Goal: Information Seeking & Learning: Learn about a topic

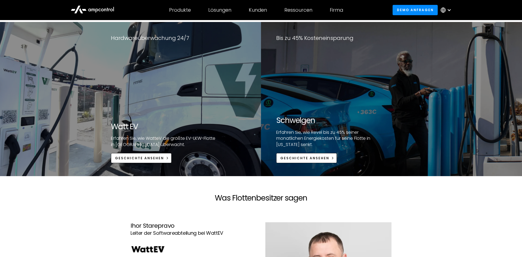
scroll to position [920, 0]
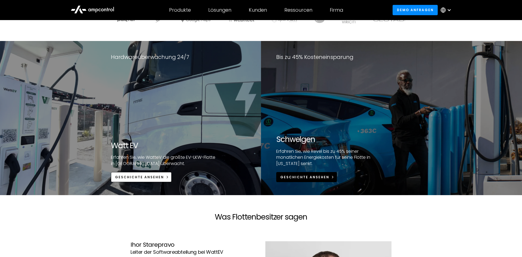
click at [309, 177] on div "Geschichte ansehen" at bounding box center [304, 177] width 49 height 5
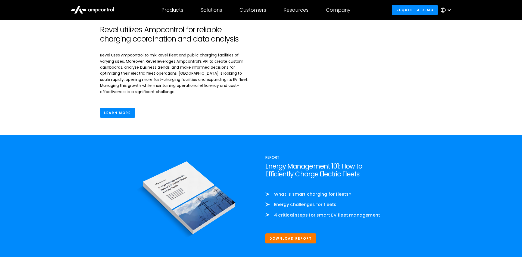
scroll to position [720, 0]
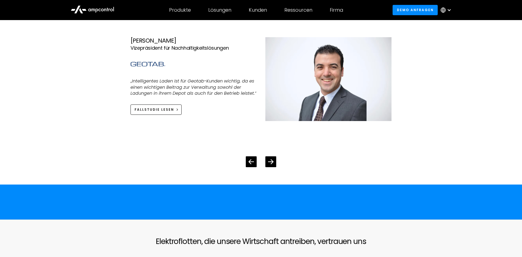
scroll to position [1114, 0]
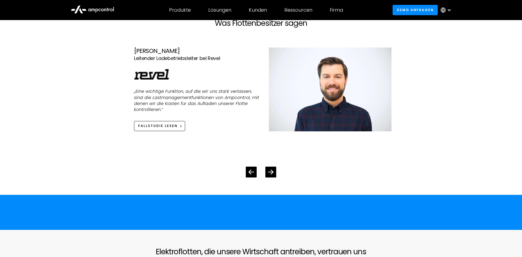
click at [238, 116] on div "Hart Uhl Leitender Ladebetriebsleiter bei Revel „Eine wichtige Funktion, auf di…" at bounding box center [197, 90] width 126 height 84
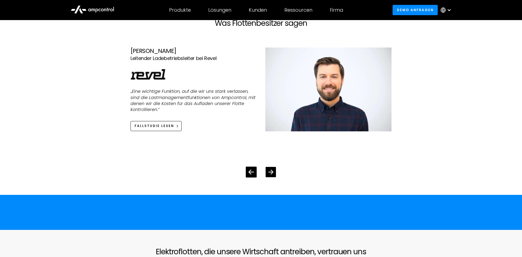
click at [272, 171] on icon "Next slide" at bounding box center [270, 172] width 5 height 5
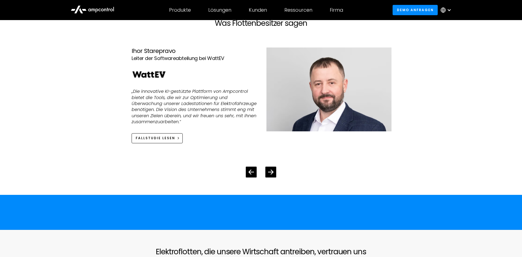
click at [224, 124] on p "„Die innovative KI-gestützte Plattform von Ampcontrol bietet die Tools, die wir…" at bounding box center [194, 107] width 126 height 36
click at [270, 171] on icon "Next slide" at bounding box center [270, 172] width 5 height 5
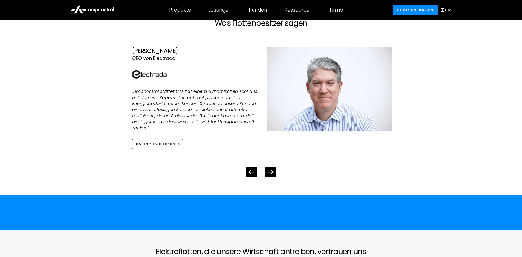
click at [228, 135] on div "3 / 4" at bounding box center [195, 135] width 126 height 8
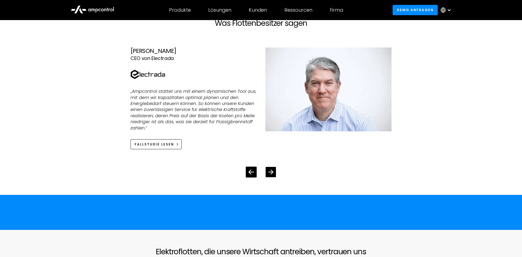
click at [271, 170] on icon "Next slide" at bounding box center [270, 172] width 5 height 5
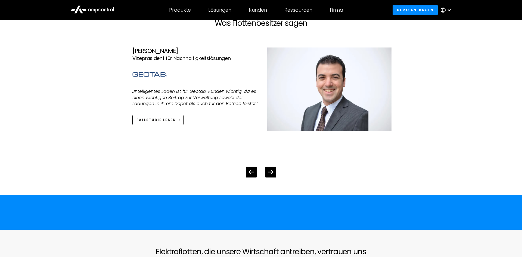
click at [240, 129] on div "Eric Mallia Vizepräsident für Nachhaltigkeitslösungen „Intelligentes Laden ist …" at bounding box center [195, 90] width 126 height 84
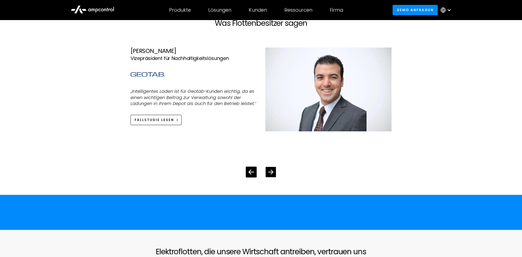
click at [267, 169] on div "Next slide" at bounding box center [270, 172] width 10 height 10
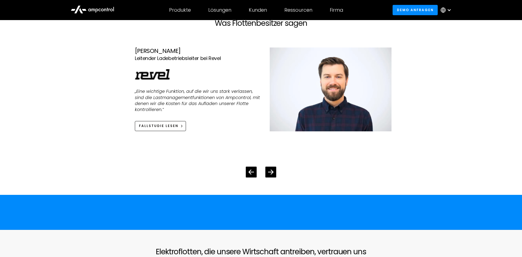
click at [220, 127] on div "Hart Uhl Leitender Ladebetriebsleiter bei Revel „Eine wichtige Funktion, auf di…" at bounding box center [198, 90] width 126 height 84
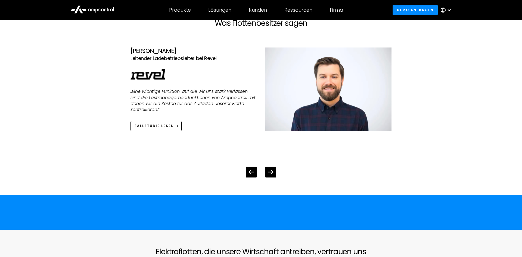
click at [221, 127] on div "Hart Uhl Leitender Ladebetriebsleiter bei Revel „Eine wichtige Funktion, auf di…" at bounding box center [193, 90] width 126 height 84
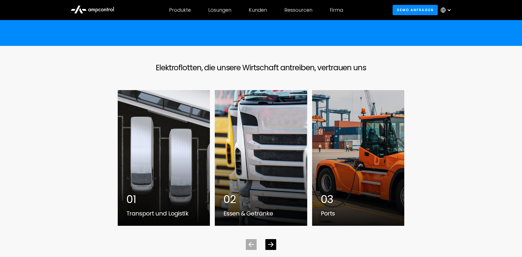
scroll to position [1308, 0]
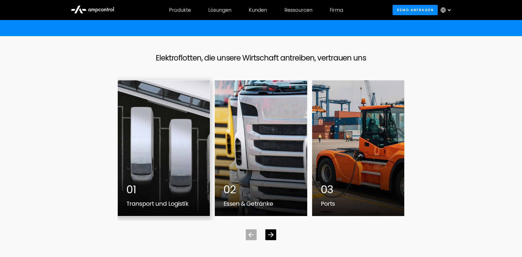
click at [156, 145] on div "1 / 7" at bounding box center [164, 148] width 92 height 136
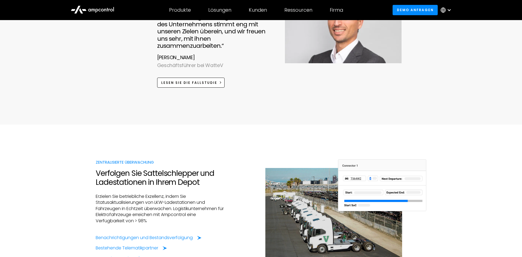
scroll to position [416, 0]
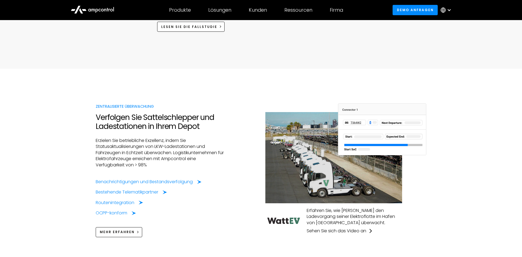
click at [323, 228] on div "Sehen Sie sich das Video an" at bounding box center [335, 231] width 59 height 6
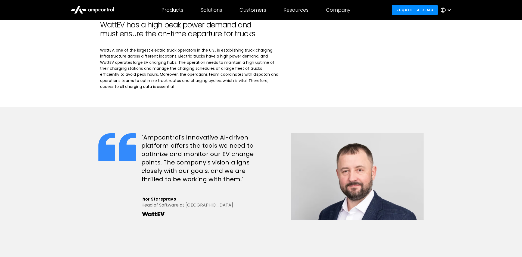
scroll to position [360, 0]
